Goal: Task Accomplishment & Management: Complete application form

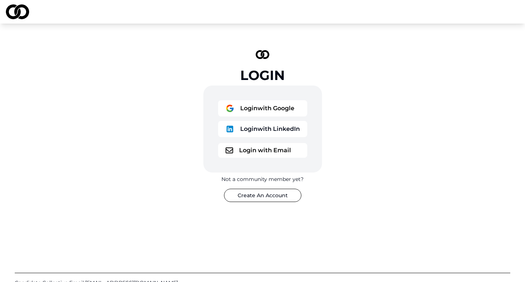
click at [276, 109] on button "Login with Google" at bounding box center [262, 108] width 89 height 16
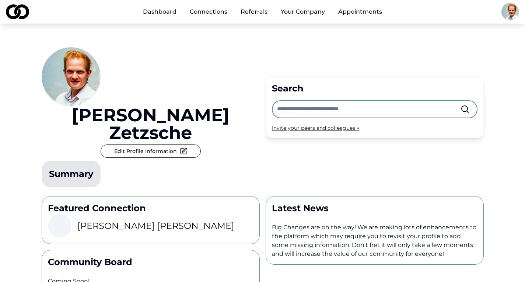
click at [254, 9] on link "Referrals" at bounding box center [254, 11] width 39 height 15
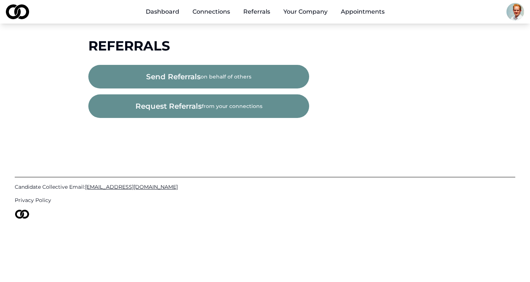
click at [305, 7] on button "Your Company" at bounding box center [306, 11] width 56 height 15
click at [309, 8] on button "Your Company" at bounding box center [306, 11] width 56 height 15
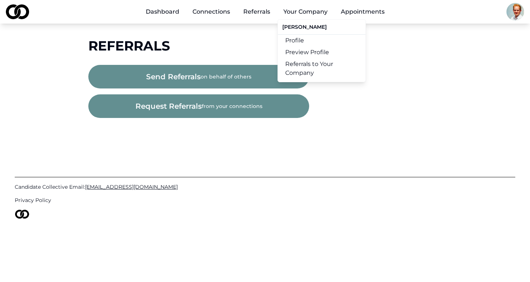
click at [304, 69] on link "Referrals to Your Company" at bounding box center [322, 68] width 88 height 21
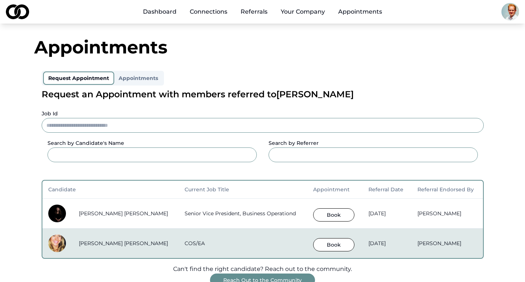
click at [369, 237] on td "[DATE]" at bounding box center [386, 243] width 49 height 30
drag, startPoint x: 299, startPoint y: 214, endPoint x: 200, endPoint y: 212, distance: 99.1
click at [200, 212] on tr "[PERSON_NAME] [PERSON_NAME] Senior Vice President, Business Operationd Book [DA…" at bounding box center [262, 213] width 441 height 30
click at [186, 216] on td "Senior Vice President, Business Operationd" at bounding box center [243, 213] width 129 height 30
click at [313, 214] on button "Book" at bounding box center [333, 214] width 41 height 13
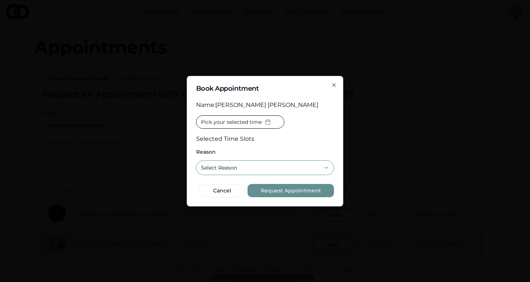
click at [255, 116] on button "Pick your selected time" at bounding box center [240, 121] width 88 height 13
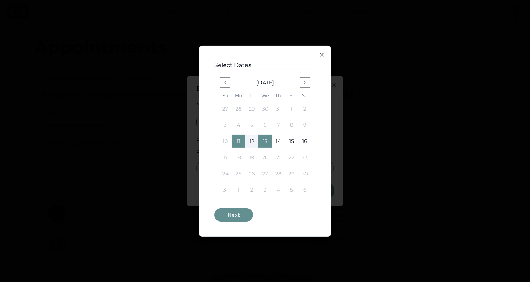
click at [322, 53] on icon "button" at bounding box center [322, 55] width 6 height 6
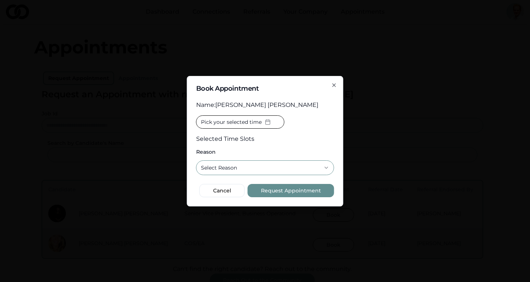
click at [254, 103] on div "Name: [PERSON_NAME] [PERSON_NAME]" at bounding box center [265, 105] width 138 height 9
click at [336, 85] on icon "button" at bounding box center [335, 85] width 6 height 6
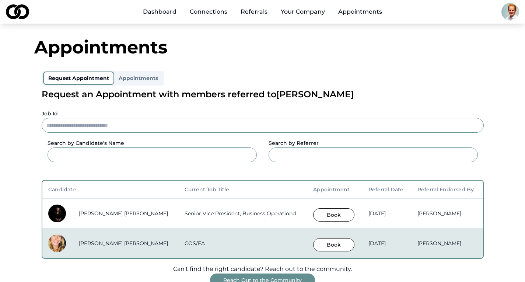
click at [105, 209] on td "[PERSON_NAME] [PERSON_NAME]" at bounding box center [125, 213] width 105 height 30
click at [112, 205] on td "[PERSON_NAME] [PERSON_NAME]" at bounding box center [125, 213] width 105 height 30
click at [130, 208] on td "[PERSON_NAME] [PERSON_NAME]" at bounding box center [125, 213] width 105 height 30
click at [65, 214] on img at bounding box center [57, 213] width 18 height 18
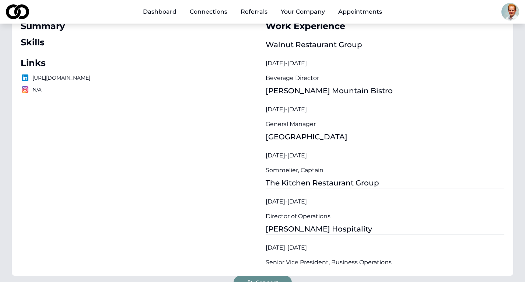
scroll to position [147, 0]
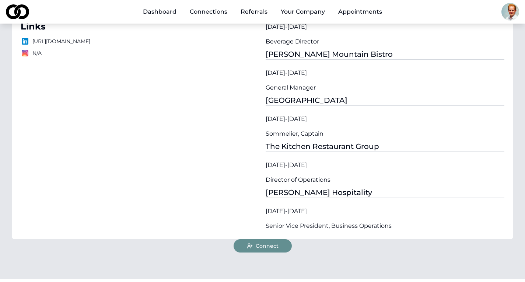
click at [253, 246] on icon at bounding box center [250, 246] width 6 height 6
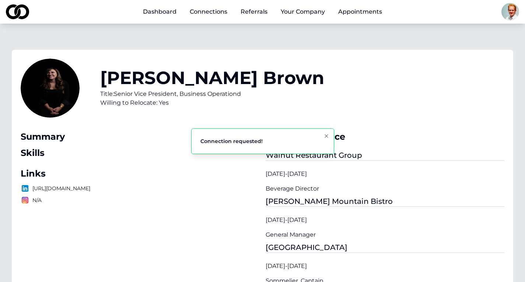
scroll to position [0, 0]
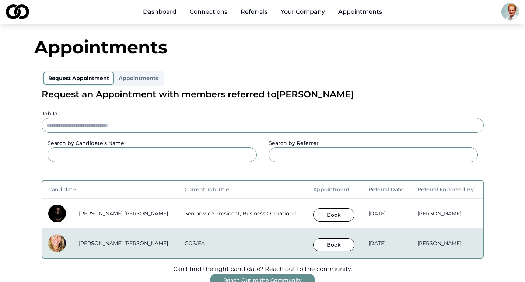
click at [313, 213] on button "Book" at bounding box center [333, 214] width 41 height 13
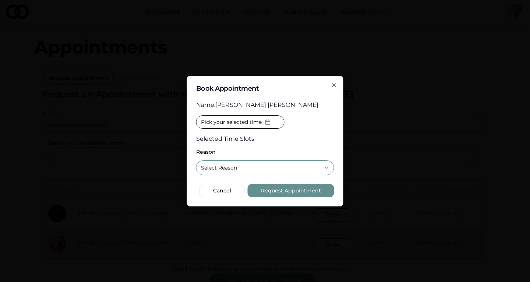
click at [249, 104] on div "Name: [PERSON_NAME] [PERSON_NAME]" at bounding box center [265, 105] width 138 height 9
click at [335, 84] on icon "button" at bounding box center [335, 85] width 6 height 6
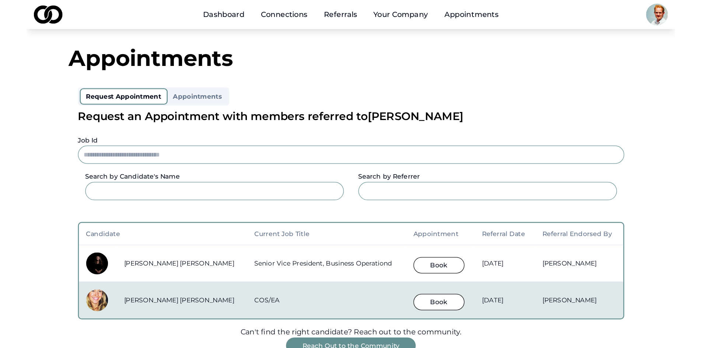
scroll to position [37, 0]
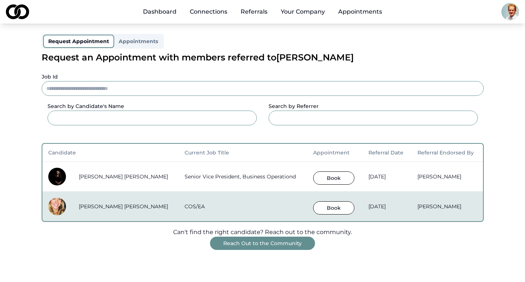
click at [313, 209] on button "Book" at bounding box center [333, 207] width 41 height 13
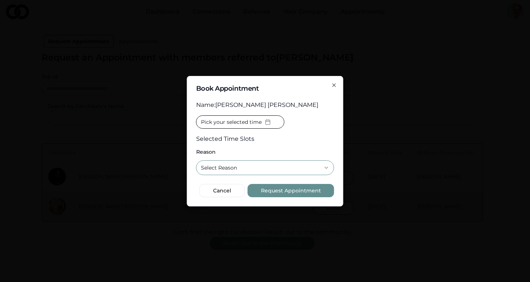
click at [334, 83] on icon "button" at bounding box center [335, 85] width 6 height 6
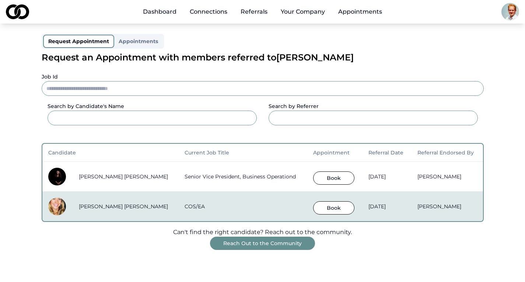
click at [128, 164] on td "[PERSON_NAME] [PERSON_NAME]" at bounding box center [125, 176] width 105 height 30
click at [71, 178] on td at bounding box center [57, 176] width 31 height 30
drag, startPoint x: 115, startPoint y: 174, endPoint x: 173, endPoint y: 167, distance: 58.6
click at [115, 174] on td "[PERSON_NAME] [PERSON_NAME]" at bounding box center [125, 176] width 105 height 30
click at [448, 175] on td "[PERSON_NAME]" at bounding box center [446, 176] width 71 height 30
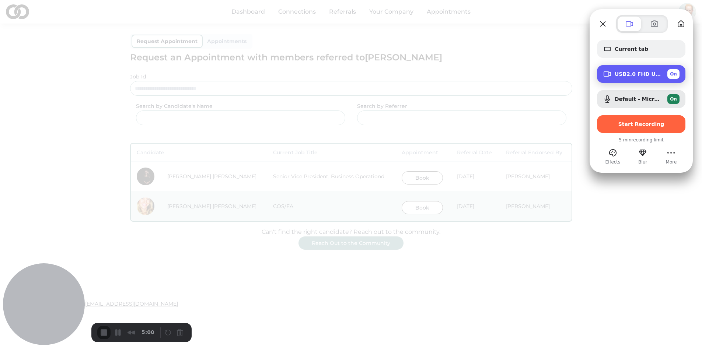
click at [530, 73] on span "On" at bounding box center [673, 74] width 7 height 7
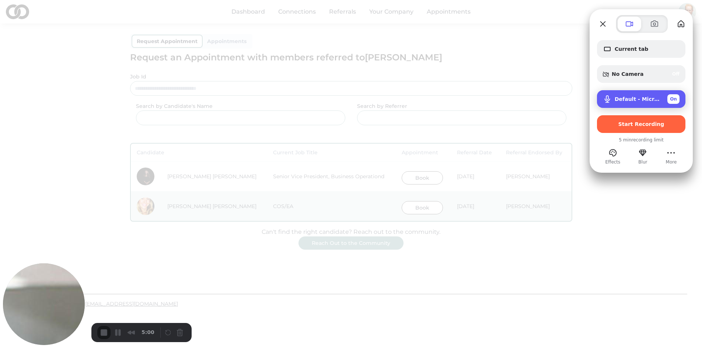
click at [530, 98] on span "On" at bounding box center [673, 99] width 7 height 7
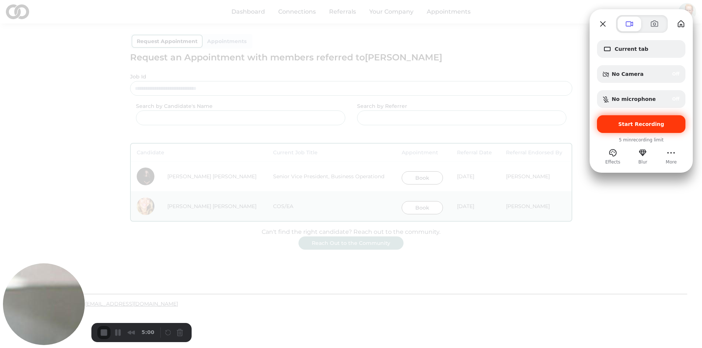
click at [530, 123] on span "Start Recording" at bounding box center [641, 124] width 46 height 6
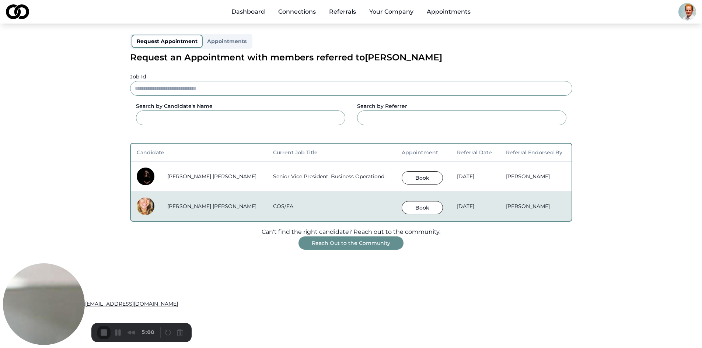
click at [401, 177] on button "Book" at bounding box center [421, 177] width 41 height 13
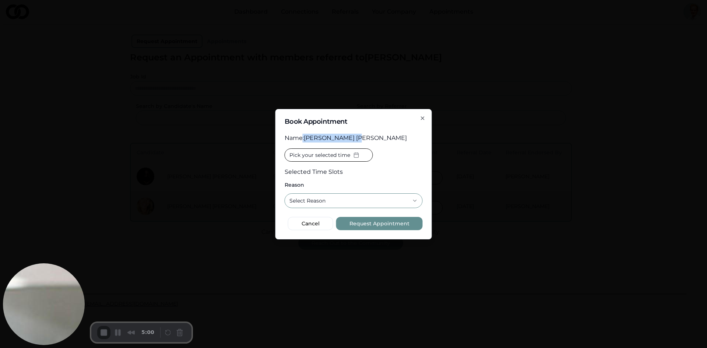
drag, startPoint x: 355, startPoint y: 134, endPoint x: 302, endPoint y: 133, distance: 52.7
click at [302, 133] on div "**********" at bounding box center [354, 171] width 138 height 86
drag, startPoint x: 372, startPoint y: 138, endPoint x: 313, endPoint y: 138, distance: 59.7
click at [313, 138] on div "Name: [PERSON_NAME] [PERSON_NAME]" at bounding box center [354, 138] width 138 height 9
click at [357, 153] on rect "button" at bounding box center [356, 155] width 4 height 4
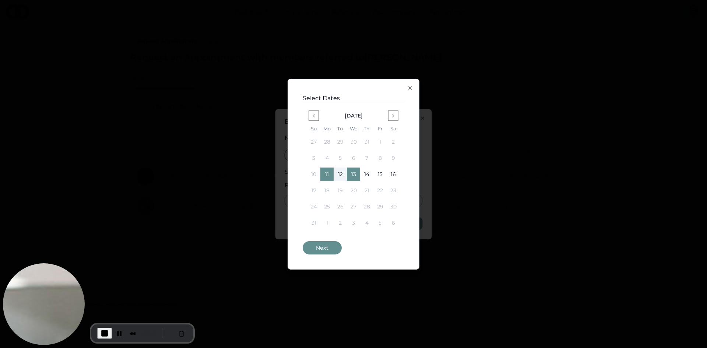
click at [371, 172] on button "14" at bounding box center [366, 174] width 13 height 13
click at [334, 248] on button "Next" at bounding box center [322, 247] width 39 height 13
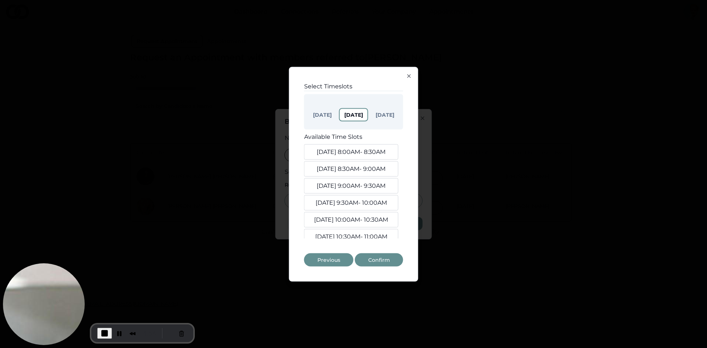
click at [355, 150] on div "[DATE] Aug [DATE] Available Time Slots [DATE] 8:00AM - 8:30AM [DATE] 8:30AM - 9…" at bounding box center [353, 166] width 99 height 144
click at [369, 260] on button "Confirm" at bounding box center [379, 259] width 48 height 13
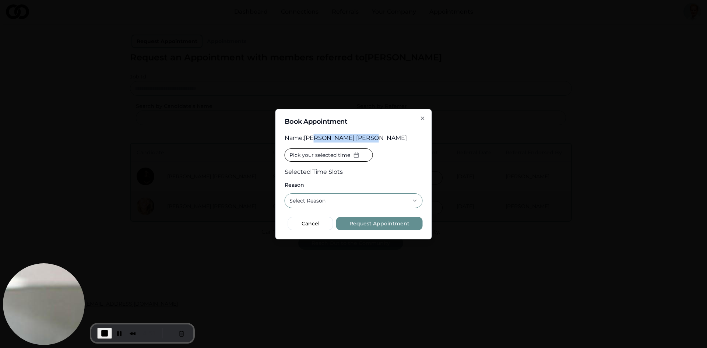
click at [344, 196] on button "Select Reason" at bounding box center [354, 200] width 138 height 15
click at [329, 136] on div "Name: [PERSON_NAME] [PERSON_NAME]" at bounding box center [354, 138] width 138 height 9
drag, startPoint x: 358, startPoint y: 136, endPoint x: 366, endPoint y: 135, distance: 7.4
click at [359, 136] on div "Name: [PERSON_NAME] [PERSON_NAME]" at bounding box center [354, 138] width 138 height 9
drag, startPoint x: 371, startPoint y: 136, endPoint x: 342, endPoint y: 132, distance: 29.0
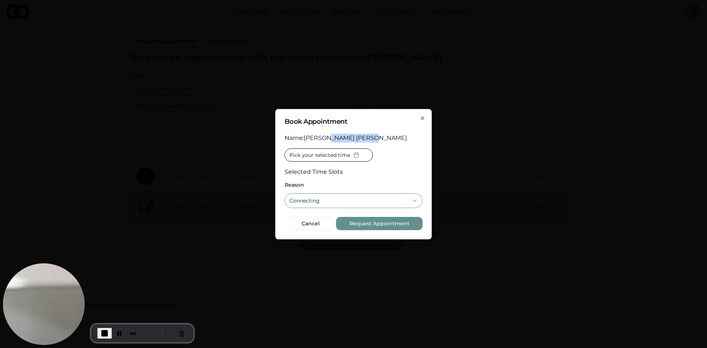
click at [329, 136] on div "Name: [PERSON_NAME] [PERSON_NAME]" at bounding box center [354, 138] width 138 height 9
click at [422, 118] on icon "button" at bounding box center [423, 118] width 6 height 6
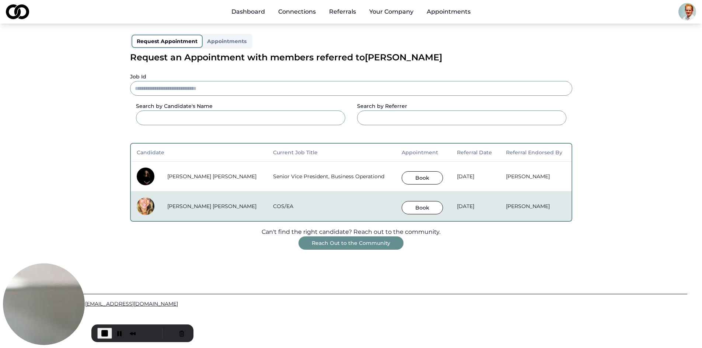
click at [401, 212] on button "Book" at bounding box center [421, 207] width 41 height 13
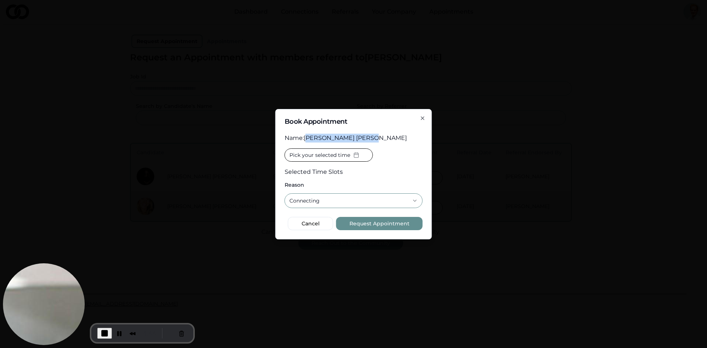
drag, startPoint x: 370, startPoint y: 135, endPoint x: 308, endPoint y: 136, distance: 61.9
click at [308, 136] on div "Name: [PERSON_NAME] [PERSON_NAME]" at bounding box center [354, 138] width 138 height 9
click at [424, 116] on icon "button" at bounding box center [423, 118] width 6 height 6
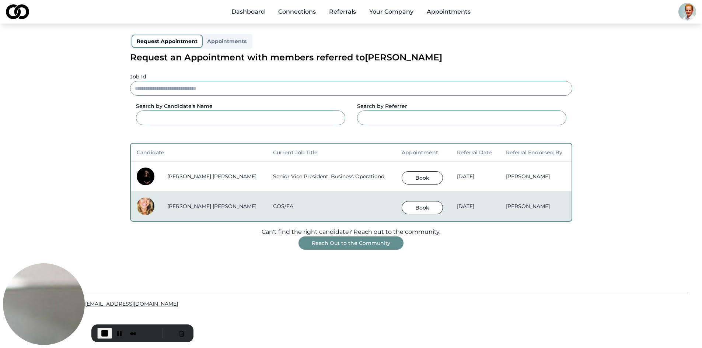
click at [401, 174] on button "Book" at bounding box center [421, 177] width 41 height 13
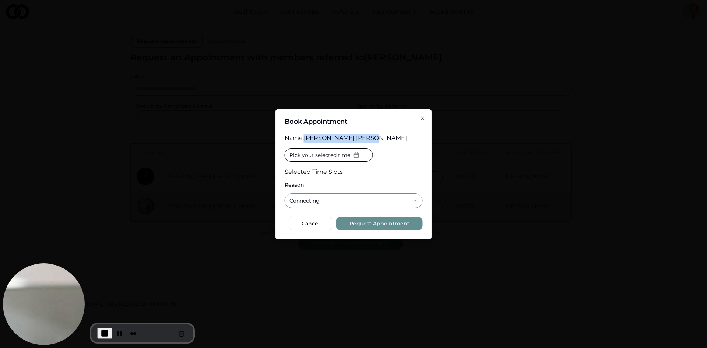
drag, startPoint x: 367, startPoint y: 138, endPoint x: 306, endPoint y: 134, distance: 60.9
click at [306, 134] on div "Name: [PERSON_NAME] [PERSON_NAME]" at bounding box center [354, 138] width 138 height 9
click at [423, 115] on icon "button" at bounding box center [423, 118] width 6 height 6
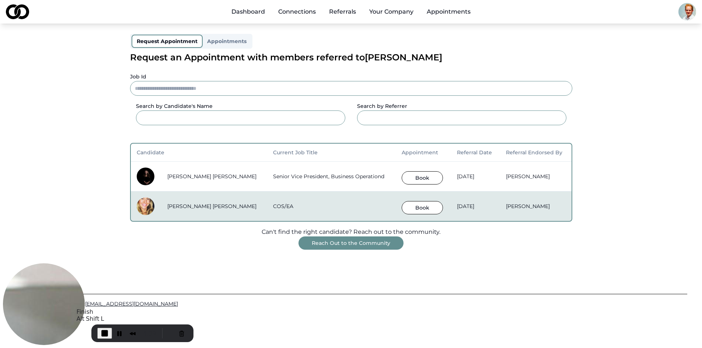
click at [98, 281] on button "End Recording" at bounding box center [104, 333] width 15 height 11
